Goal: Task Accomplishment & Management: Manage account settings

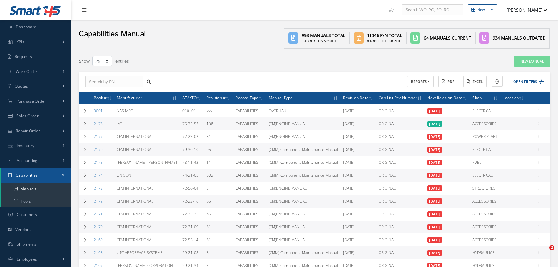
select select "25"
click at [33, 29] on span "Dashboard" at bounding box center [26, 26] width 21 height 5
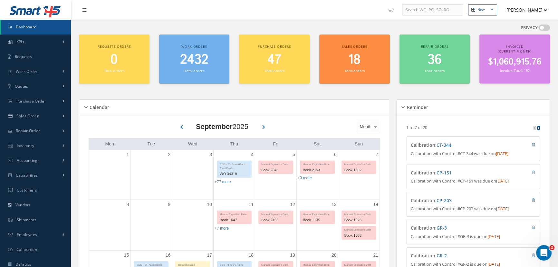
click at [29, 28] on span "Dashboard" at bounding box center [26, 26] width 21 height 5
click at [29, 73] on span "Work Order" at bounding box center [27, 71] width 22 height 5
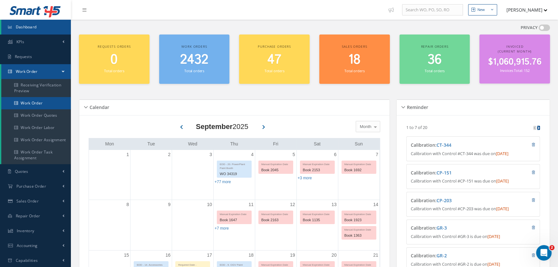
click at [30, 101] on link "Work Order" at bounding box center [36, 103] width 70 height 12
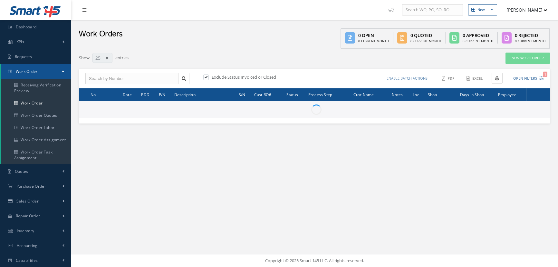
select select "25"
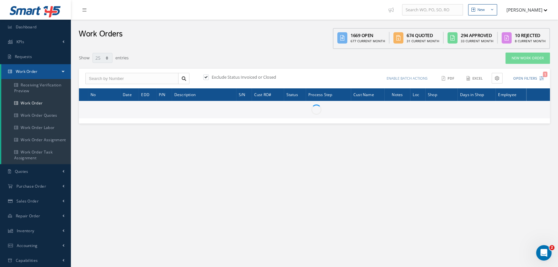
type input "All Work Request"
type input "All Work Performed"
type input "All Status"
type input "WO Part Status"
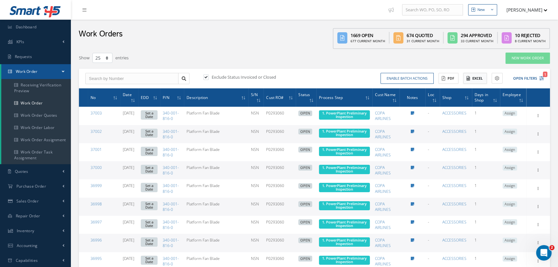
click at [481, 79] on button "Excel" at bounding box center [475, 78] width 24 height 11
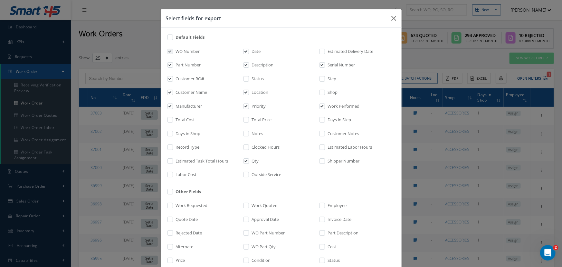
click at [480, 80] on div "Select fields for export Default Fields WO Number Date Estimated Delivery Date …" at bounding box center [281, 133] width 562 height 267
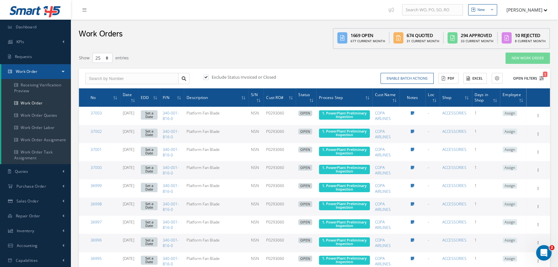
click at [526, 77] on button "Open Filters 1" at bounding box center [526, 78] width 36 height 11
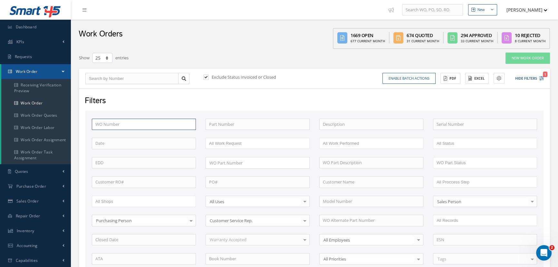
click at [151, 125] on input "text" at bounding box center [144, 125] width 104 height 12
type input "3"
type input "32"
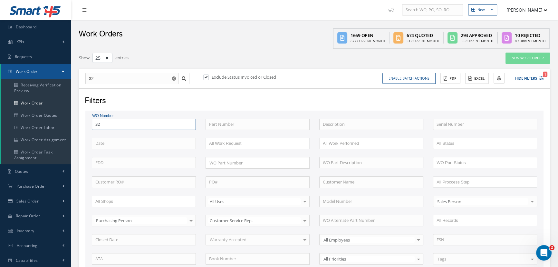
type input "326"
type input "3267"
type input "32678"
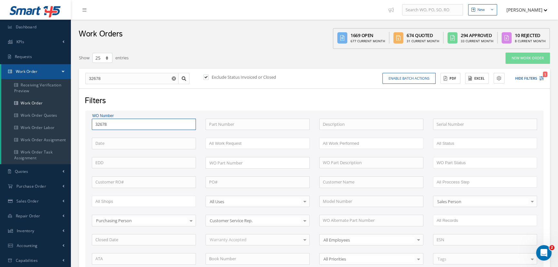
type input "32678"
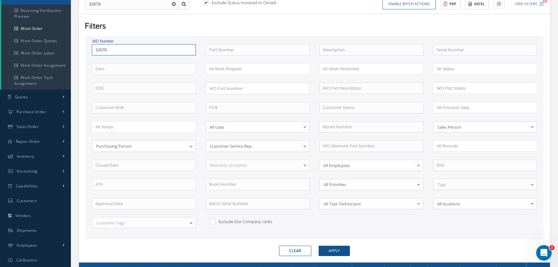
scroll to position [117, 0]
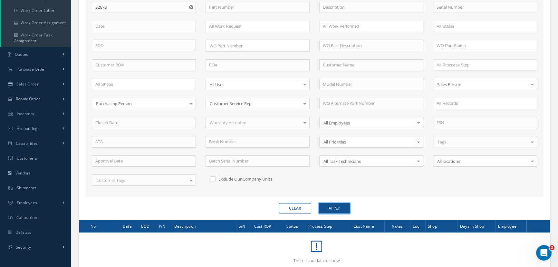
click at [328, 207] on button "Apply" at bounding box center [334, 208] width 31 height 10
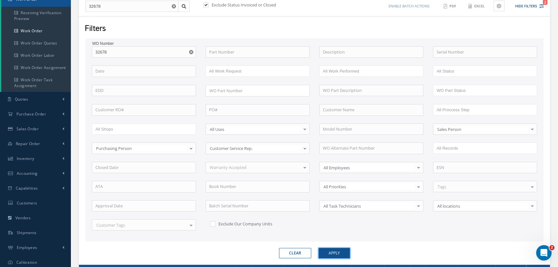
scroll to position [0, 0]
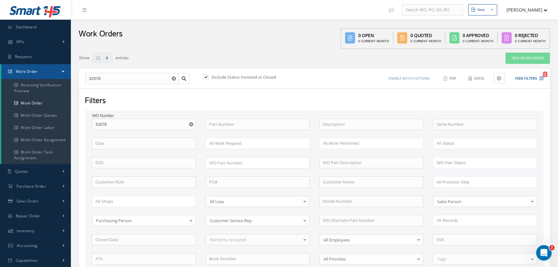
click at [209, 77] on label at bounding box center [210, 77] width 2 height 6
click at [208, 77] on input "checkbox" at bounding box center [205, 77] width 4 height 4
checkbox input "false"
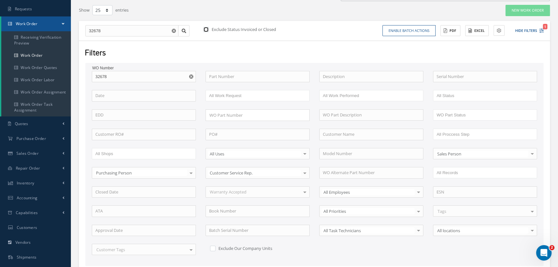
scroll to position [88, 0]
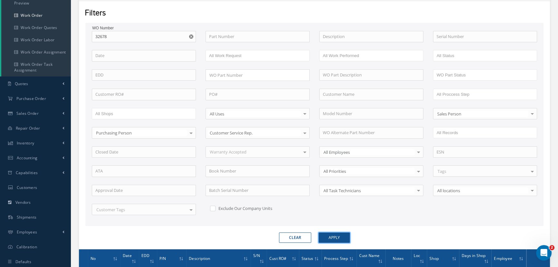
click at [326, 236] on button "Apply" at bounding box center [334, 237] width 31 height 10
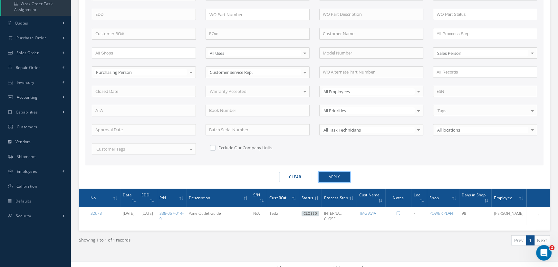
scroll to position [155, 0]
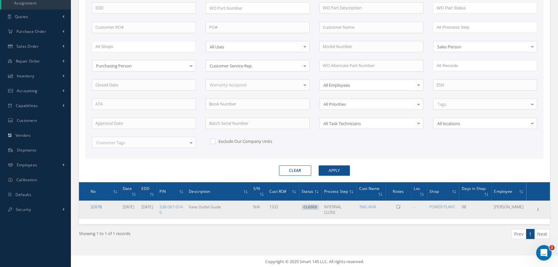
click at [97, 206] on link "32678" at bounding box center [96, 206] width 11 height 5
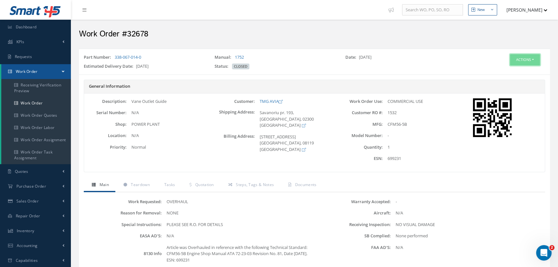
click at [533, 60] on button "Actions" at bounding box center [525, 59] width 30 height 11
click at [501, 73] on link "Edit" at bounding box center [515, 71] width 52 height 9
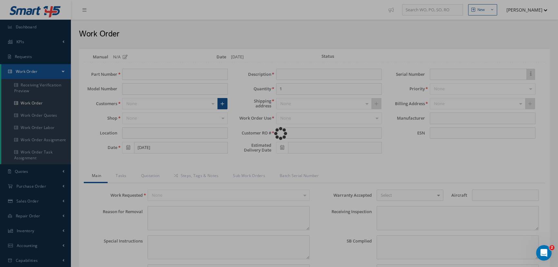
type input "338-067-014-0"
type input "[DATE]"
type input "Vane Outlet Guide"
type input "1532"
type input "[DATE]"
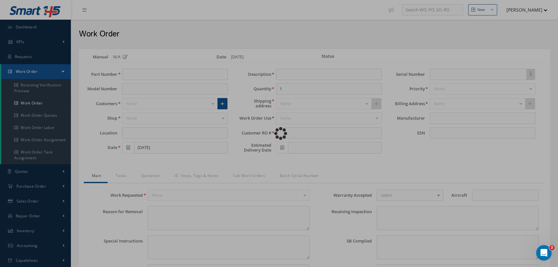
type input "N/A"
type input "699231"
type textarea "NONE"
type textarea "PLEASE SEE R.O. FOR DETAILS"
type textarea "NO VISUAL DAMAGE"
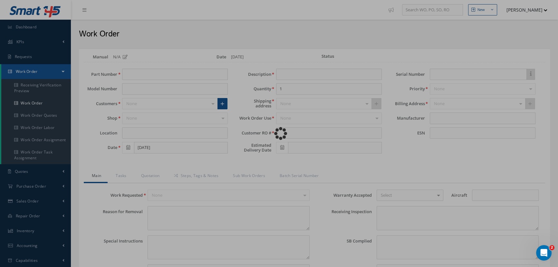
type textarea "None performed"
type textarea "Article was Overhauled in reference with the following Technical Standard: CFM5…"
type input "[DATE]"
type textarea "Article has been approved to return to service."
type input "[DATE]"
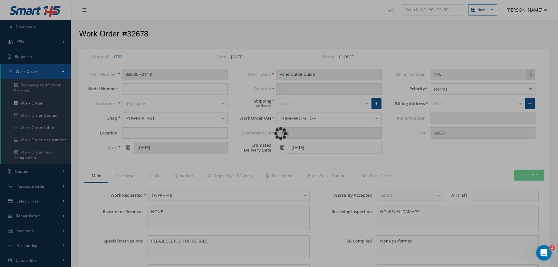
type input "CFM56-5B"
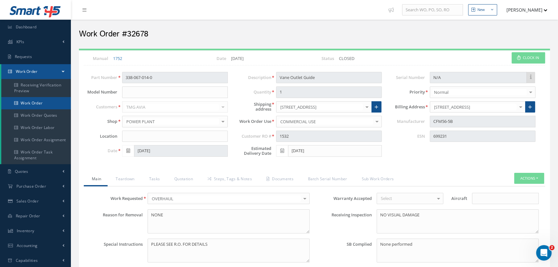
click at [31, 101] on link "Work Order" at bounding box center [36, 103] width 70 height 12
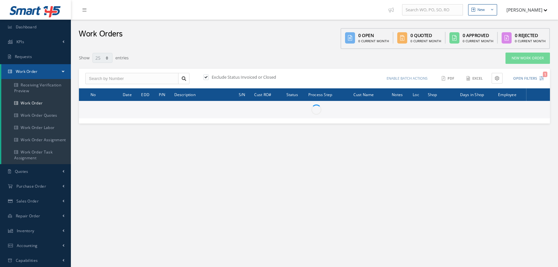
select select "25"
type input "All Work Request"
type input "All Work Performed"
type input "All Status"
type input "WO Part Status"
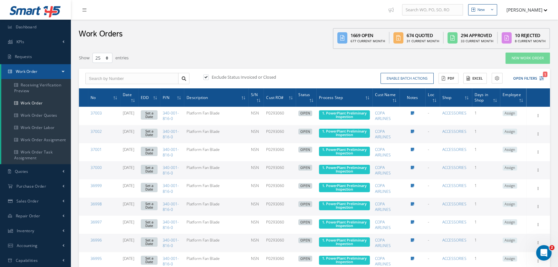
click at [209, 77] on label at bounding box center [210, 77] width 2 height 6
click at [203, 77] on input "checkbox" at bounding box center [205, 77] width 4 height 4
checkbox input "false"
click at [519, 82] on button "Open Filters" at bounding box center [526, 78] width 36 height 11
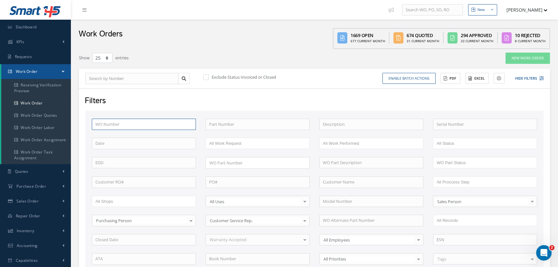
click at [142, 126] on input "text" at bounding box center [144, 125] width 104 height 12
type input "3"
type input "32"
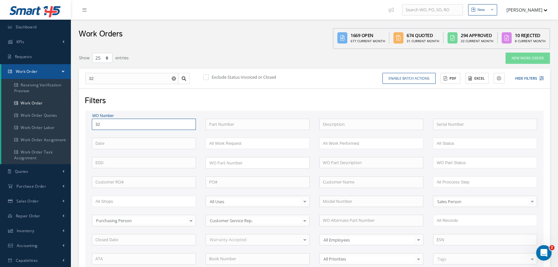
type input "326"
type input "3267"
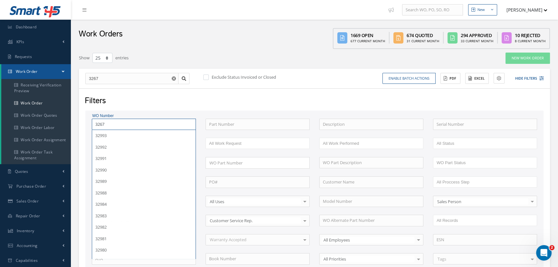
type input "32678"
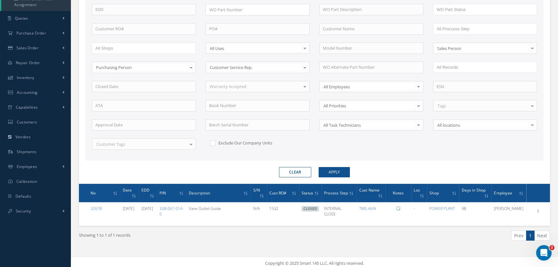
scroll to position [155, 0]
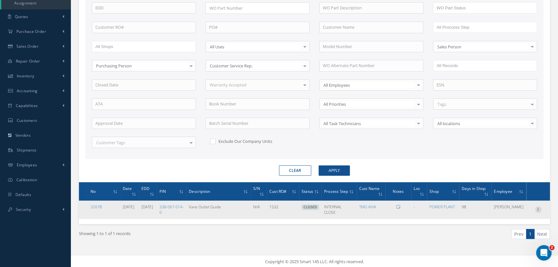
click at [540, 207] on icon at bounding box center [538, 208] width 6 height 5
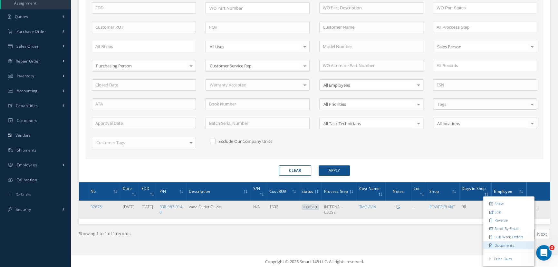
click at [519, 245] on link "Documents" at bounding box center [508, 245] width 51 height 8
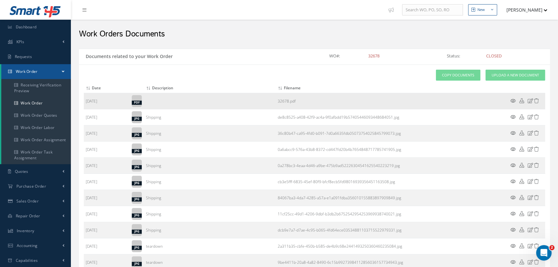
click at [513, 101] on icon at bounding box center [513, 100] width 5 height 5
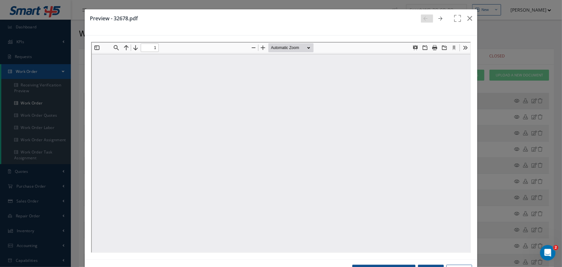
type input "0"
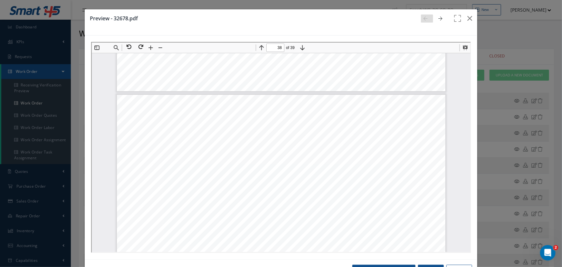
scroll to position [15796, 0]
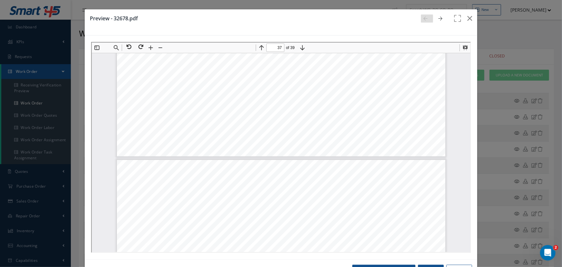
type input "36"
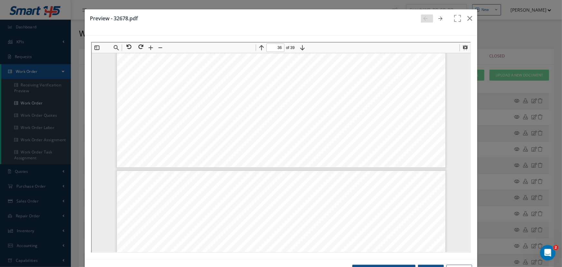
scroll to position [15093, 0]
click at [468, 17] on icon "button" at bounding box center [470, 19] width 5 height 8
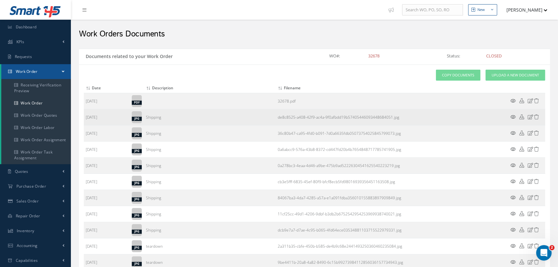
click at [511, 116] on icon at bounding box center [513, 116] width 5 height 5
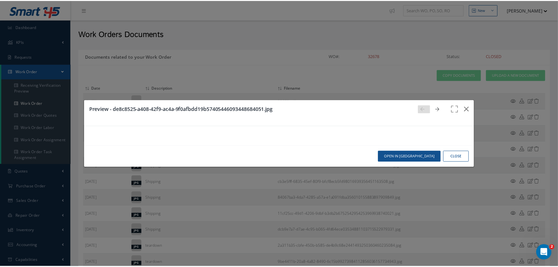
scroll to position [0, 0]
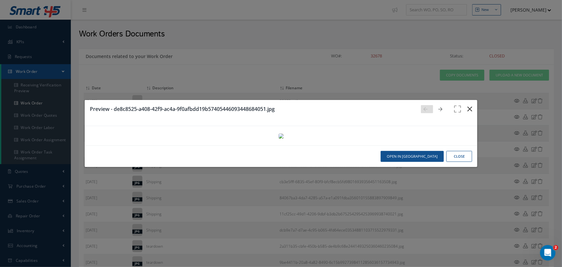
click at [469, 105] on icon "button" at bounding box center [470, 109] width 5 height 8
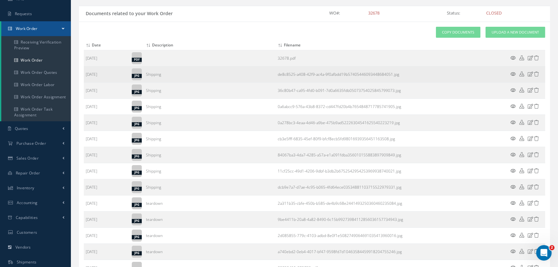
scroll to position [88, 0]
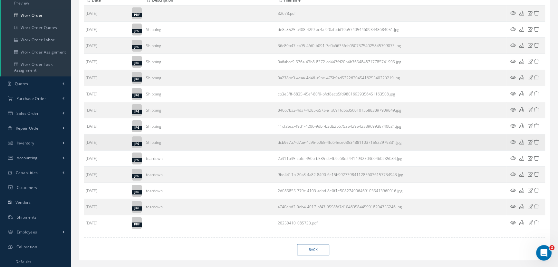
click at [513, 141] on icon at bounding box center [513, 142] width 5 height 5
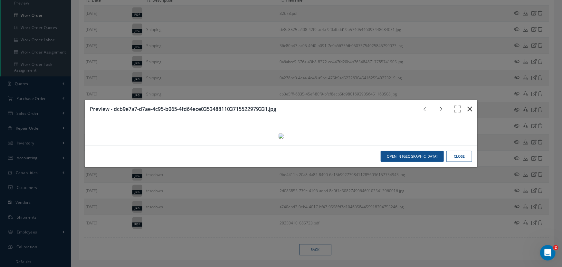
click at [470, 100] on button "button" at bounding box center [469, 109] width 15 height 18
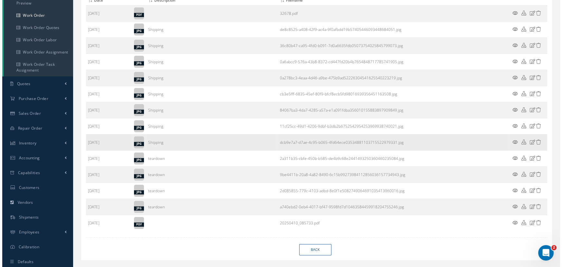
scroll to position [0, 0]
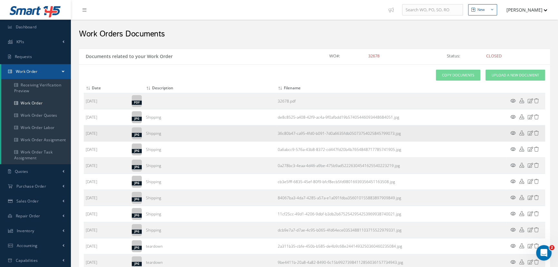
click at [512, 131] on icon at bounding box center [513, 133] width 5 height 5
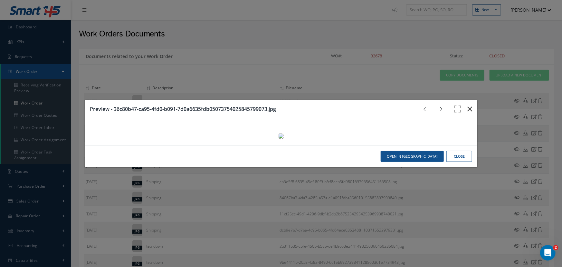
click at [468, 105] on icon "button" at bounding box center [470, 109] width 5 height 8
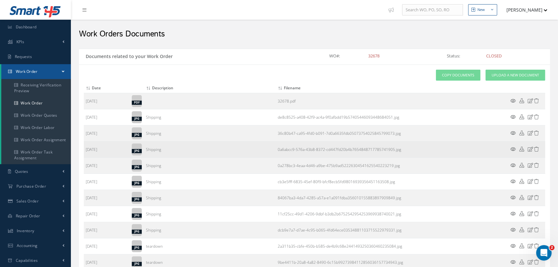
click at [512, 149] on icon at bounding box center [513, 149] width 5 height 5
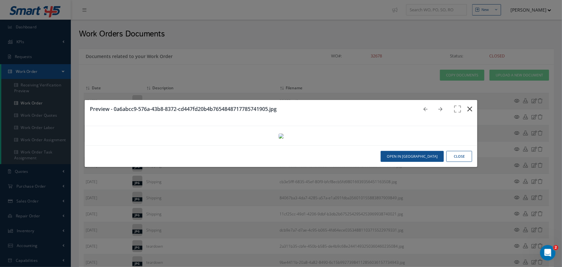
click at [468, 105] on icon "button" at bounding box center [470, 109] width 5 height 8
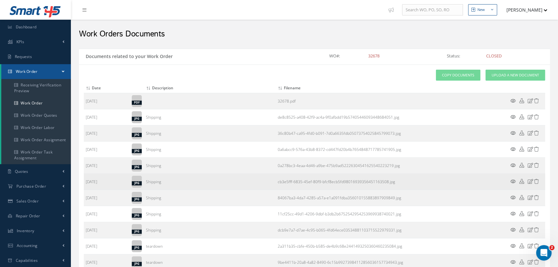
click at [512, 179] on icon at bounding box center [513, 181] width 5 height 5
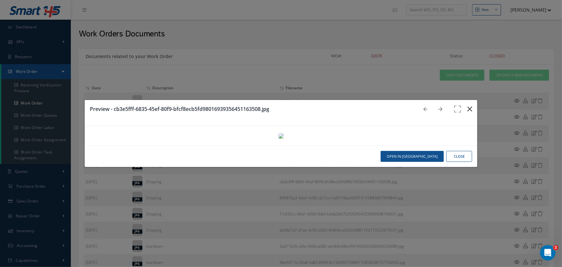
click at [470, 100] on button "button" at bounding box center [469, 109] width 15 height 18
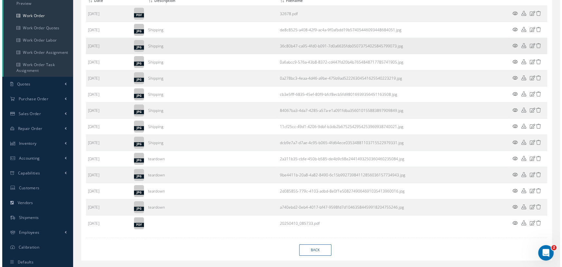
scroll to position [88, 0]
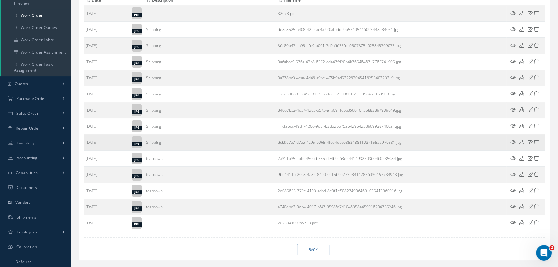
click at [512, 141] on icon at bounding box center [513, 142] width 5 height 5
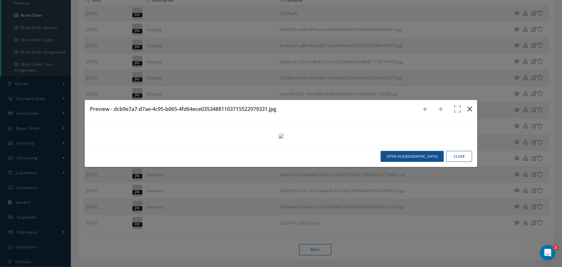
click at [466, 100] on button "button" at bounding box center [469, 109] width 15 height 18
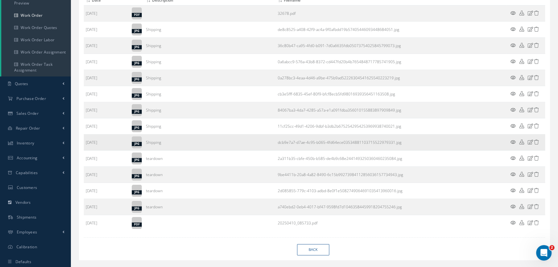
click at [512, 138] on td at bounding box center [526, 142] width 39 height 16
click at [512, 140] on icon at bounding box center [513, 142] width 5 height 5
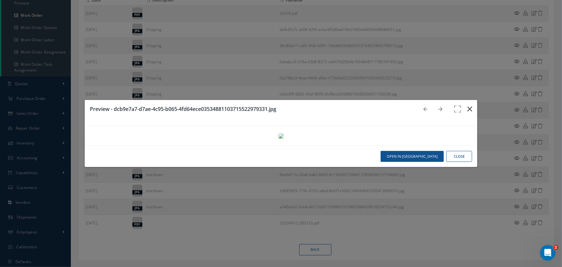
click at [468, 105] on icon "button" at bounding box center [470, 109] width 5 height 8
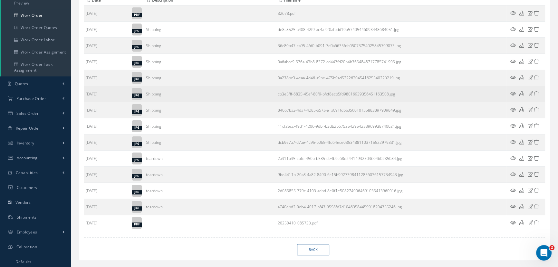
click at [514, 94] on icon at bounding box center [513, 93] width 5 height 5
